Goal: Task Accomplishment & Management: Complete application form

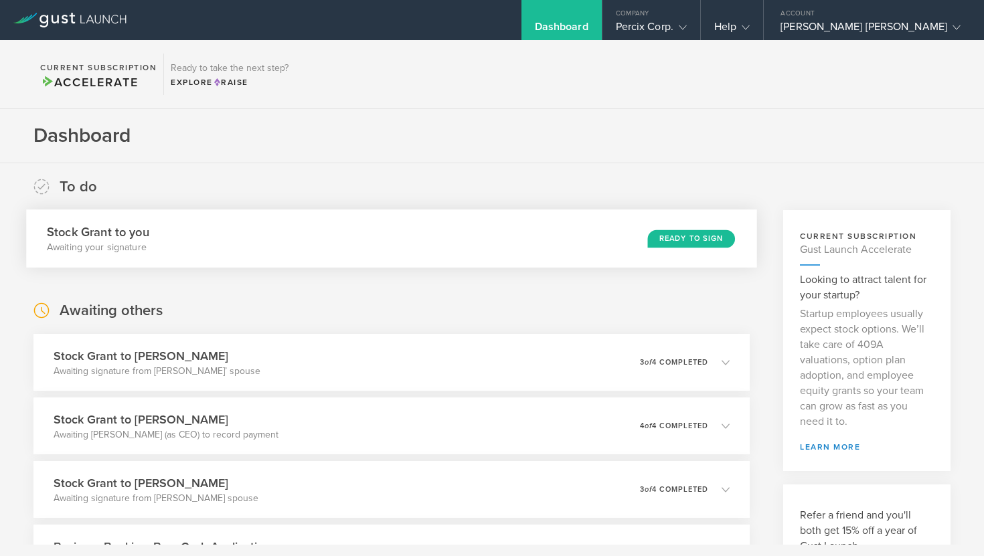
click at [695, 239] on div "Ready to Sign" at bounding box center [690, 239] width 87 height 18
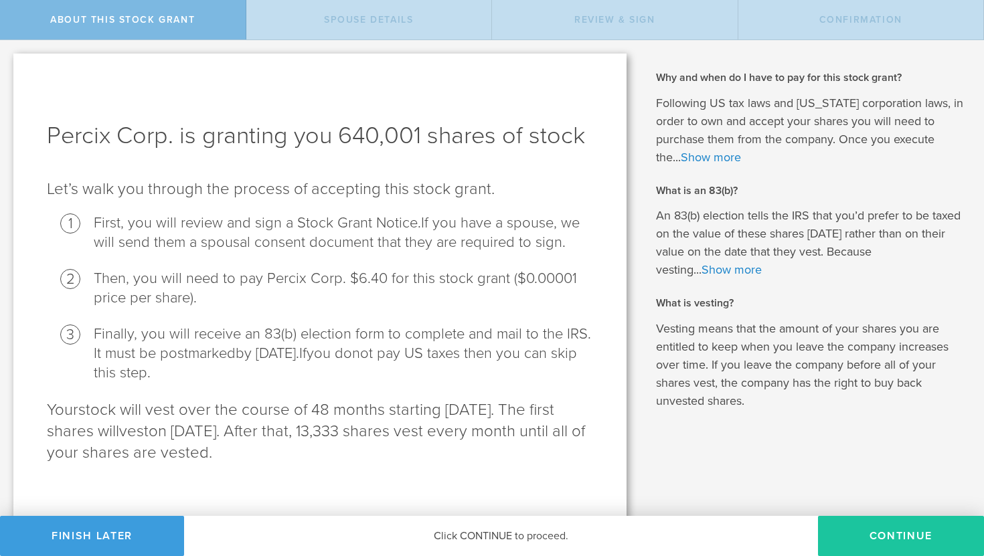
click at [882, 540] on button "CONTINUE" at bounding box center [901, 536] width 166 height 40
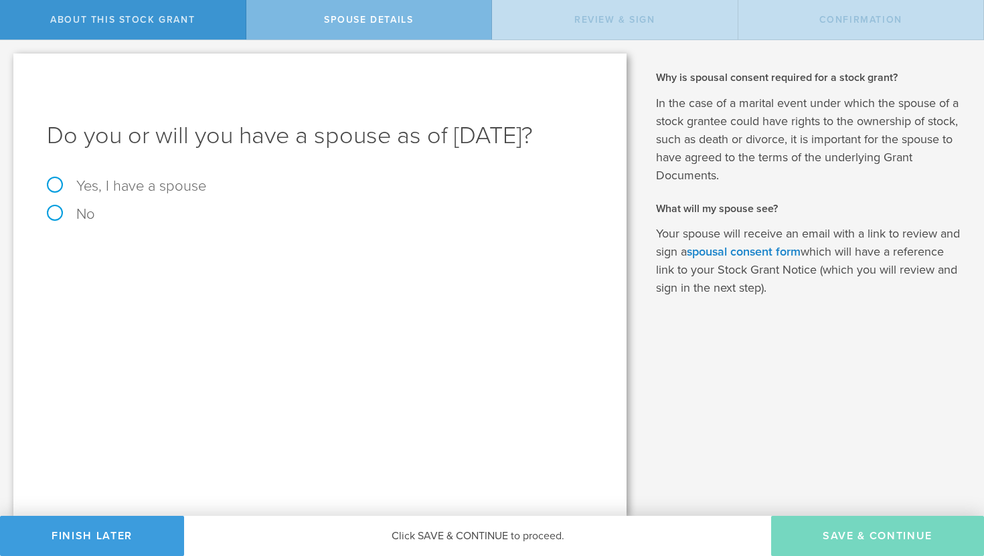
click at [56, 193] on label "Yes, I have a spouse" at bounding box center [320, 186] width 546 height 15
click at [9, 62] on input "Yes, I have a spouse" at bounding box center [4, 50] width 9 height 21
radio input "true"
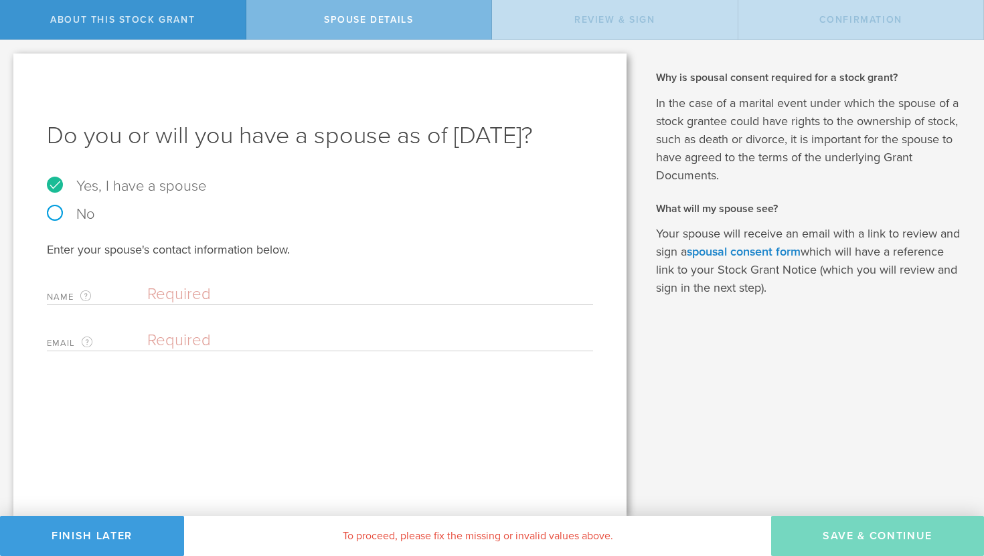
click at [186, 305] on input "text" at bounding box center [366, 295] width 439 height 20
type input "David Harrison"
click at [207, 351] on input "email" at bounding box center [366, 341] width 439 height 20
click at [203, 351] on input "email" at bounding box center [366, 341] width 439 height 20
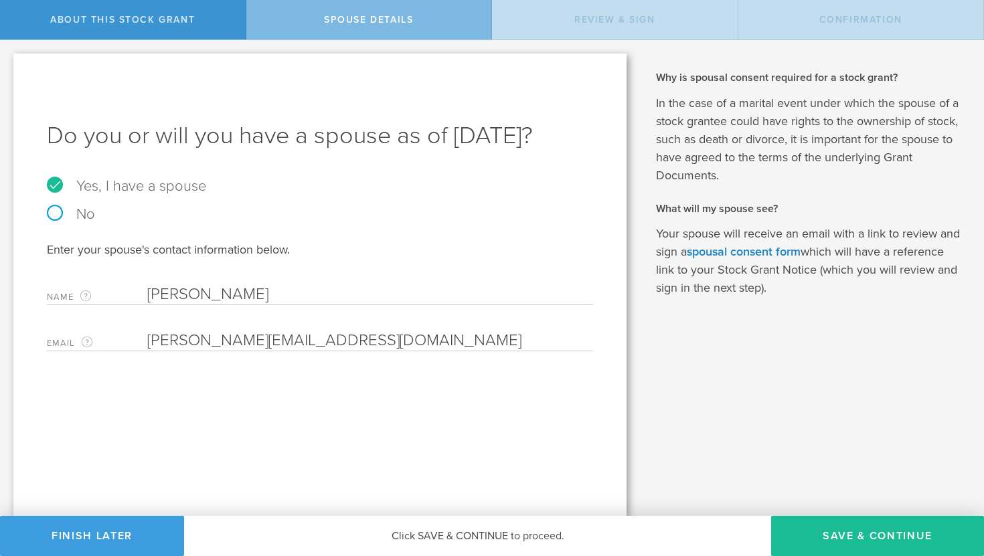
drag, startPoint x: 334, startPoint y: 376, endPoint x: 138, endPoint y: 376, distance: 196.2
click at [138, 351] on div "Email The email address of your spouse. David@consultdnh.com Please enter a val…" at bounding box center [320, 337] width 546 height 27
type input "[EMAIL_ADDRESS][DOMAIN_NAME]"
click at [894, 536] on button "Save & Continue" at bounding box center [877, 536] width 213 height 40
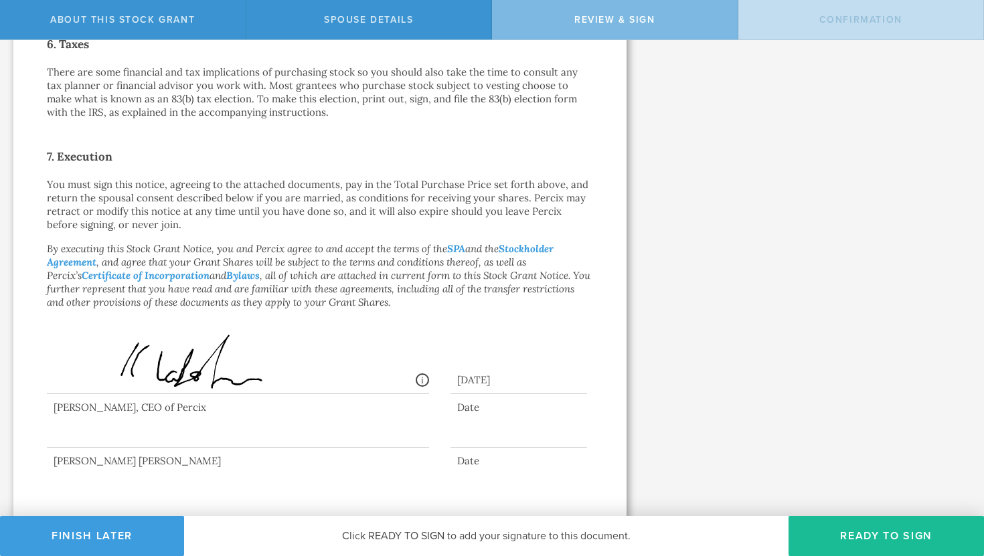
scroll to position [950, 0]
click at [843, 534] on button "Ready to Sign" at bounding box center [886, 536] width 195 height 40
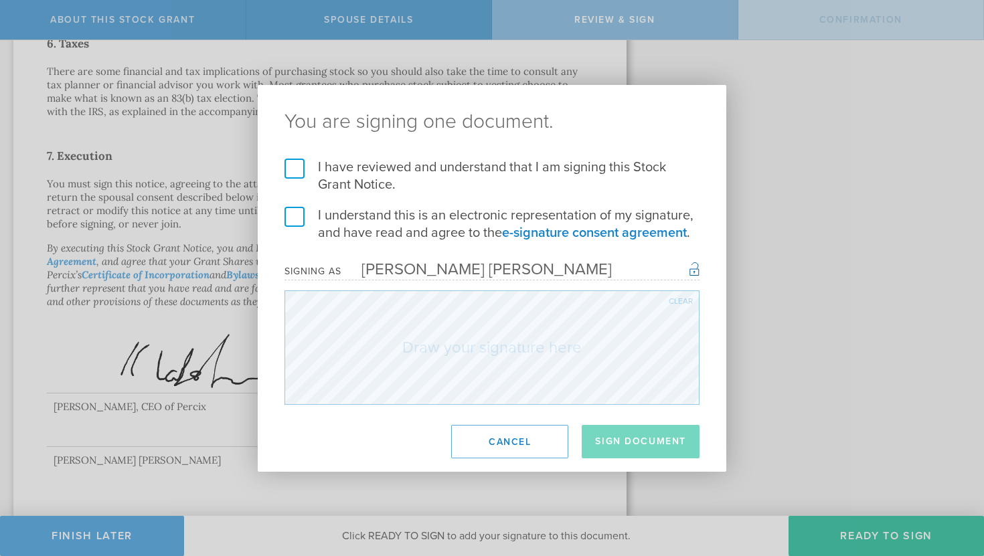
click at [285, 163] on label "I have reviewed and understand that I am signing this Stock Grant Notice." at bounding box center [492, 176] width 415 height 35
click at [0, 0] on input "I have reviewed and understand that I am signing this Stock Grant Notice." at bounding box center [0, 0] width 0 height 0
click at [295, 216] on label "I understand this is an electronic representation of my signature, and have rea…" at bounding box center [492, 224] width 415 height 35
click at [0, 0] on input "I understand this is an electronic representation of my signature, and have rea…" at bounding box center [0, 0] width 0 height 0
click at [638, 440] on button "Sign Document" at bounding box center [641, 441] width 118 height 33
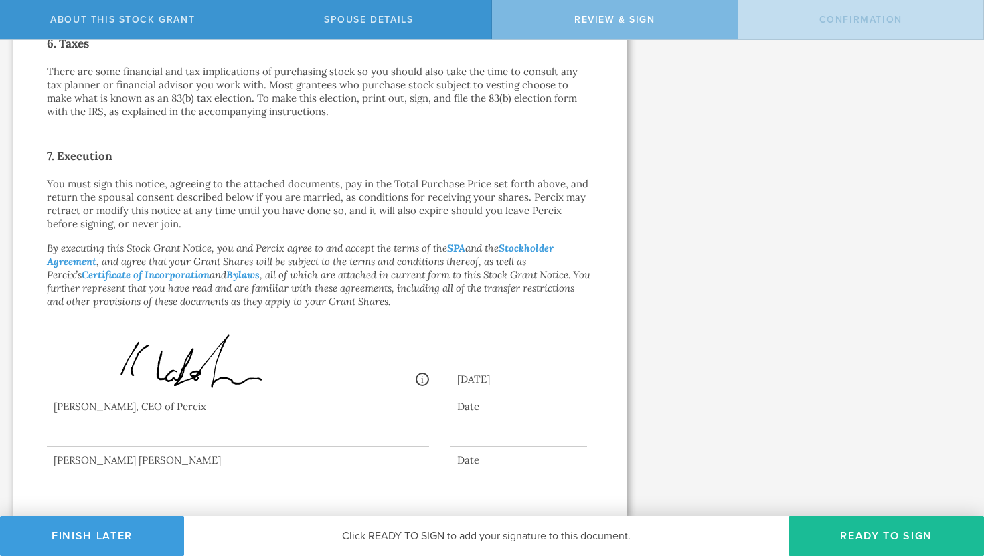
scroll to position [0, 0]
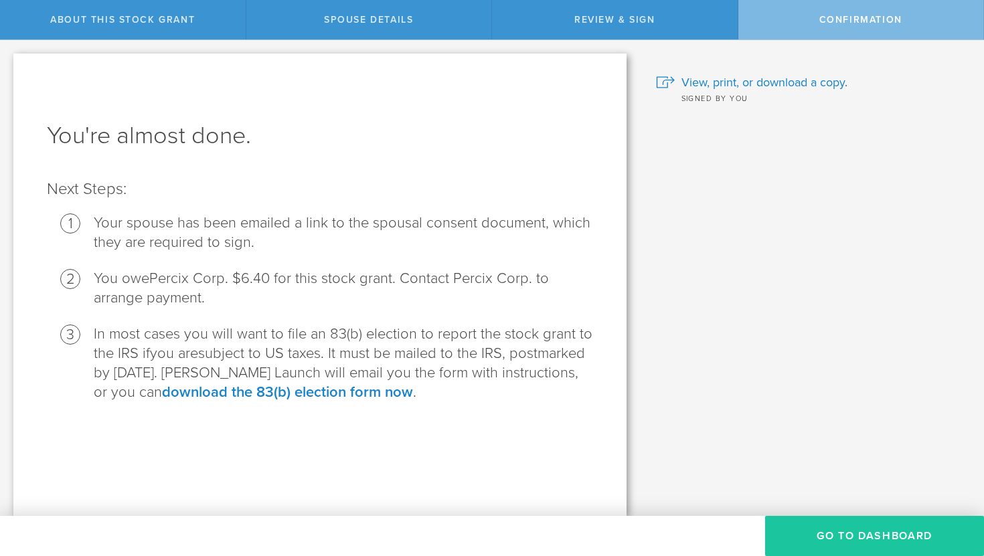
click at [889, 539] on button "Go to Dashboard" at bounding box center [874, 536] width 219 height 40
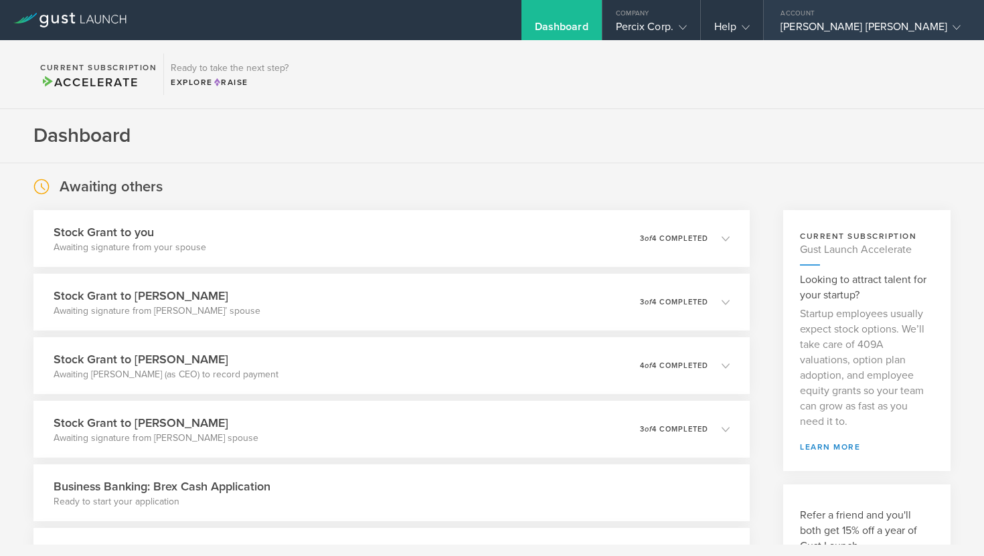
click at [865, 24] on div "[PERSON_NAME] [PERSON_NAME]" at bounding box center [871, 30] width 180 height 20
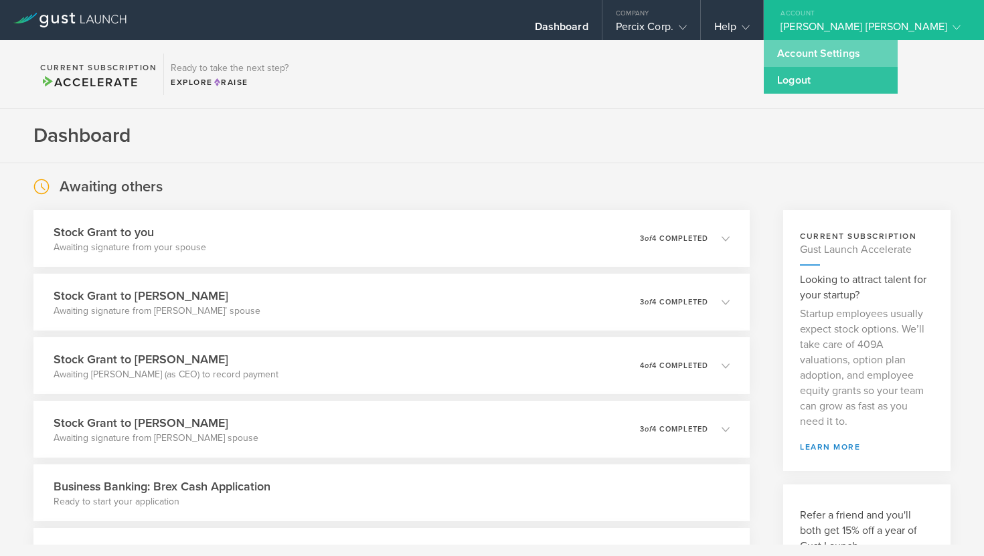
click at [870, 60] on link "Account Settings" at bounding box center [831, 53] width 134 height 27
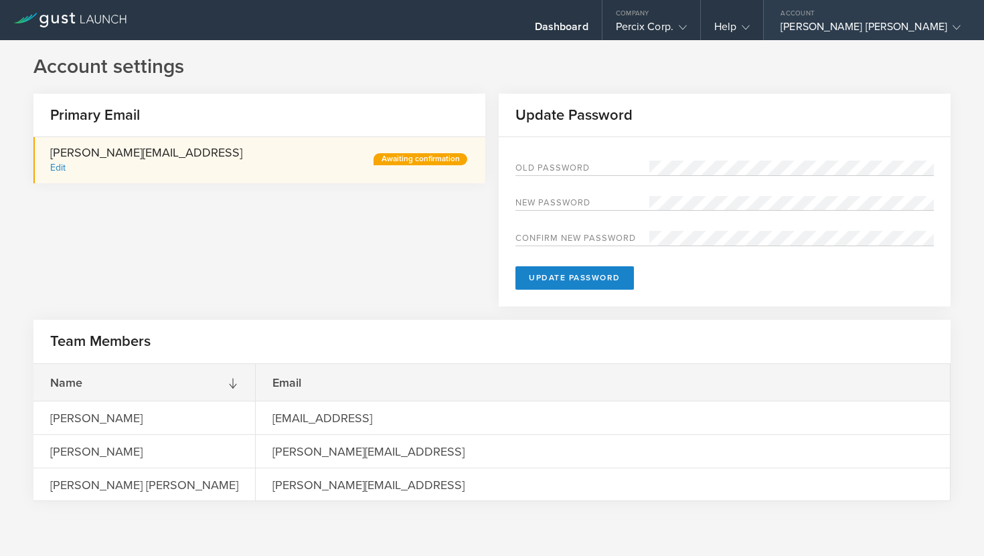
click at [936, 21] on div "[PERSON_NAME] [PERSON_NAME]" at bounding box center [871, 30] width 180 height 20
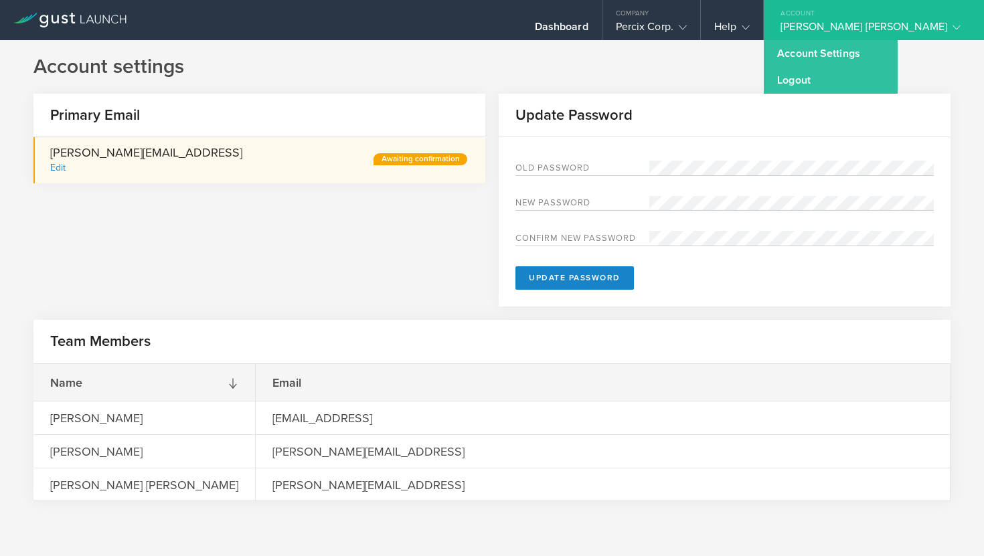
click at [157, 322] on div "Team Members" at bounding box center [491, 342] width 917 height 45
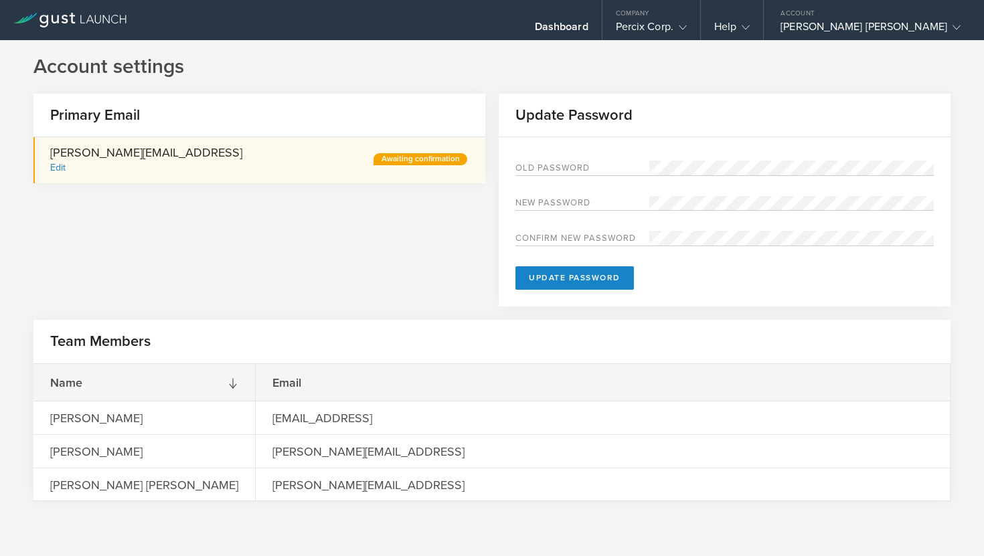
click at [115, 124] on h2 "Primary Email" at bounding box center [86, 115] width 106 height 19
